Goal: Transaction & Acquisition: Purchase product/service

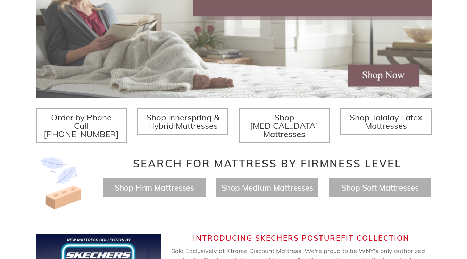
scroll to position [187, 0]
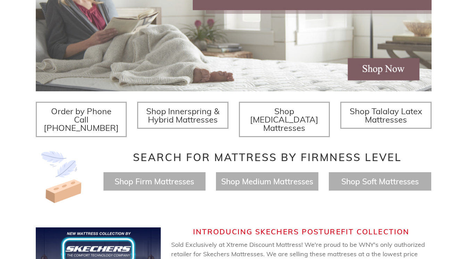
click at [172, 120] on span "Shop Innerspring & Hybrid Mattresses" at bounding box center [182, 115] width 73 height 19
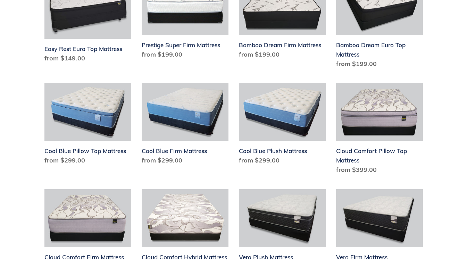
scroll to position [393, 0]
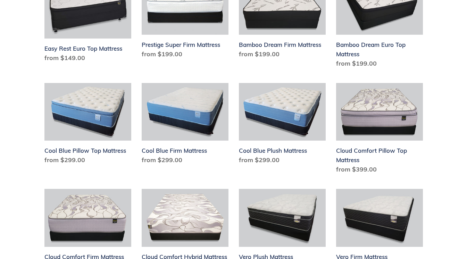
click at [243, 68] on li "Bamboo Dream Firm Mattress Bamboo Dream Firm Mattress Regular price from $199.0…" at bounding box center [277, 25] width 97 height 97
